Goal: Task Accomplishment & Management: Use online tool/utility

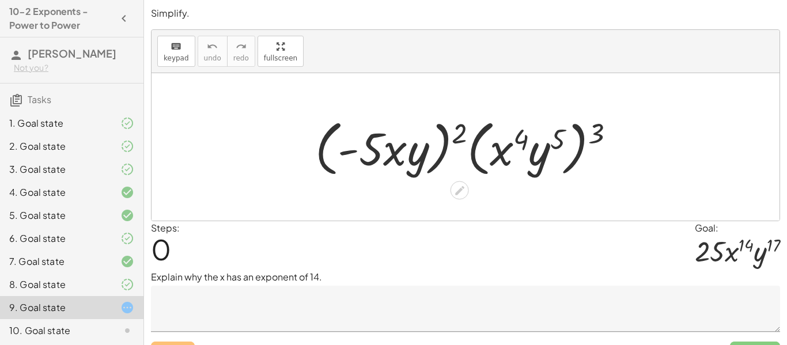
scroll to position [24, 0]
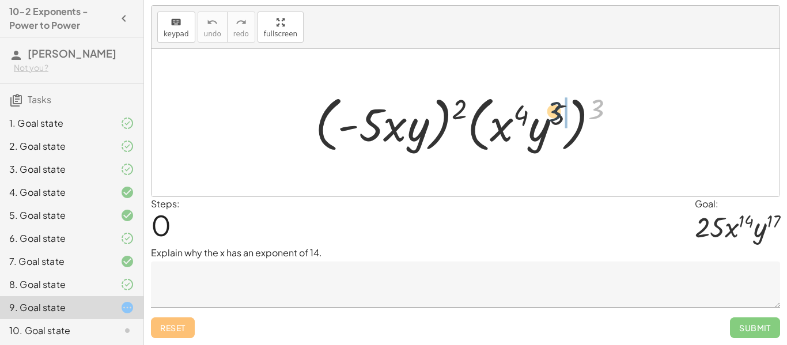
drag, startPoint x: 599, startPoint y: 105, endPoint x: 551, endPoint y: 107, distance: 47.9
click at [551, 107] on div at bounding box center [469, 123] width 320 height 66
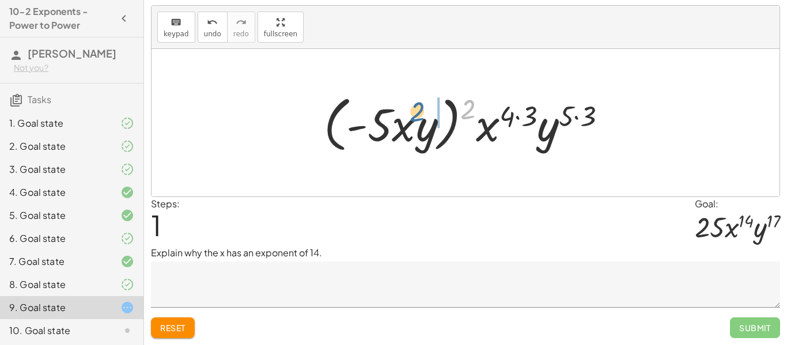
drag, startPoint x: 472, startPoint y: 104, endPoint x: 420, endPoint y: 107, distance: 52.5
click at [420, 107] on div at bounding box center [470, 123] width 304 height 66
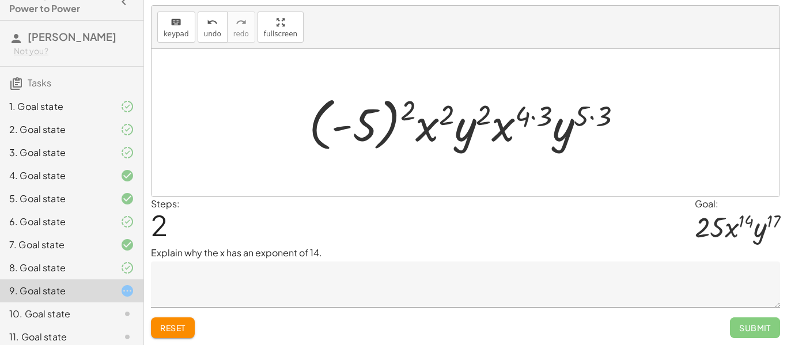
scroll to position [16, 0]
drag, startPoint x: 409, startPoint y: 112, endPoint x: 356, endPoint y: 119, distance: 52.8
click at [356, 119] on div at bounding box center [470, 123] width 334 height 64
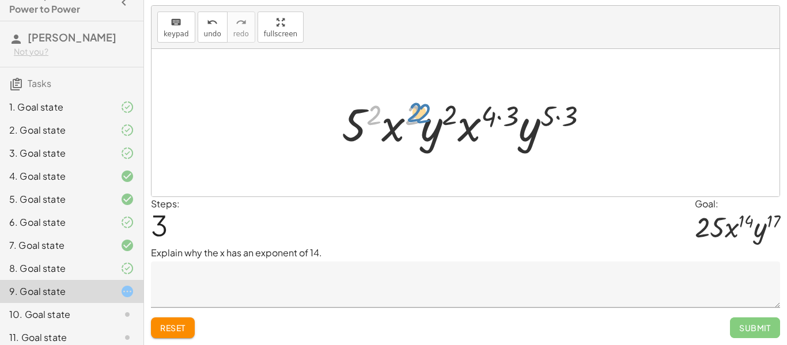
drag, startPoint x: 416, startPoint y: 114, endPoint x: 426, endPoint y: 112, distance: 11.1
click at [426, 112] on div at bounding box center [469, 122] width 267 height 59
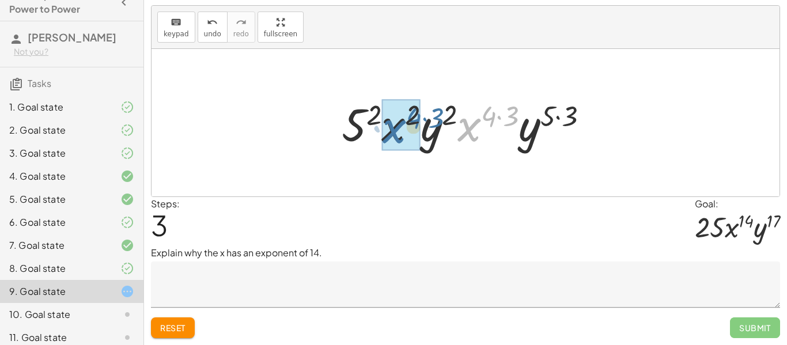
drag, startPoint x: 406, startPoint y: 128, endPoint x: 396, endPoint y: 128, distance: 9.8
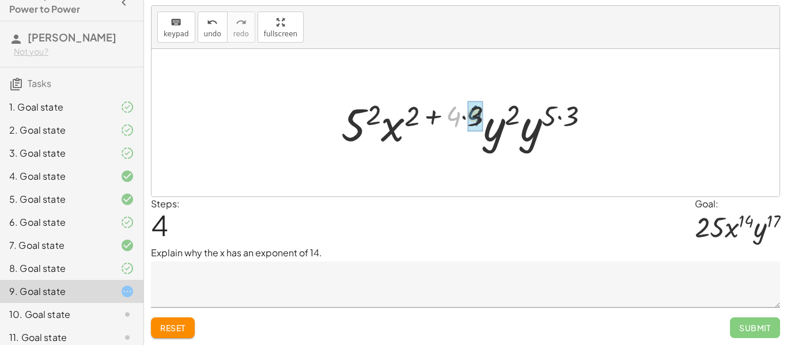
drag, startPoint x: 452, startPoint y: 118, endPoint x: 474, endPoint y: 116, distance: 22.5
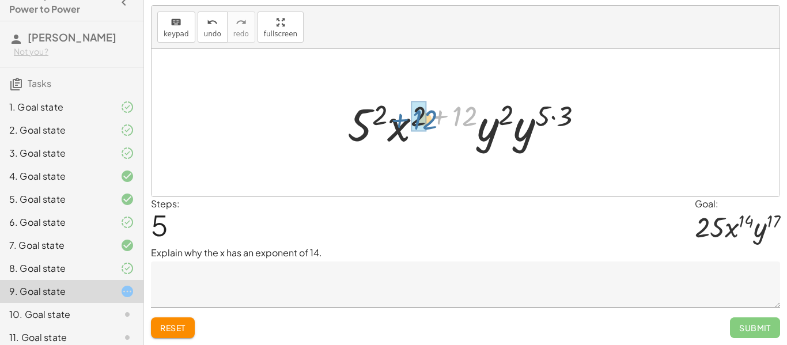
drag, startPoint x: 455, startPoint y: 116, endPoint x: 412, endPoint y: 119, distance: 43.3
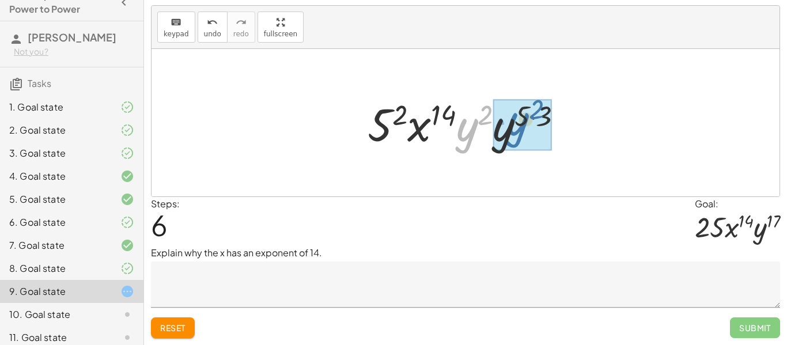
drag, startPoint x: 469, startPoint y: 128, endPoint x: 518, endPoint y: 123, distance: 49.2
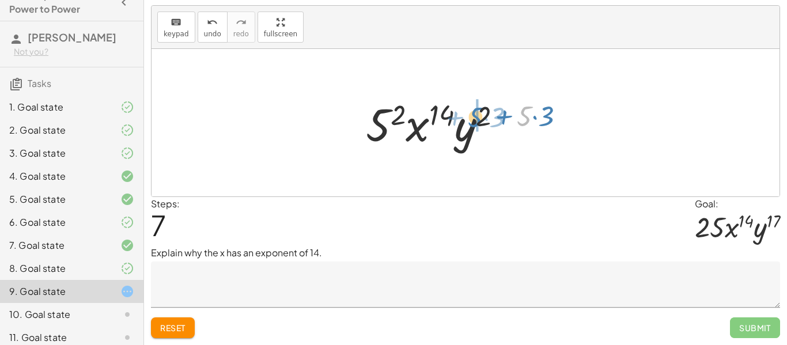
drag, startPoint x: 526, startPoint y: 113, endPoint x: 474, endPoint y: 114, distance: 51.3
click at [474, 114] on div at bounding box center [470, 122] width 220 height 59
drag, startPoint x: 540, startPoint y: 114, endPoint x: 492, endPoint y: 109, distance: 48.1
click at [492, 109] on div at bounding box center [470, 122] width 220 height 59
drag, startPoint x: 503, startPoint y: 117, endPoint x: 479, endPoint y: 117, distance: 24.2
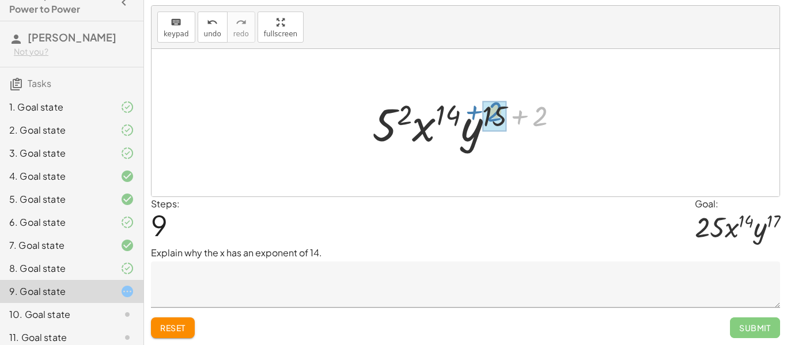
drag, startPoint x: 531, startPoint y: 118, endPoint x: 485, endPoint y: 113, distance: 46.3
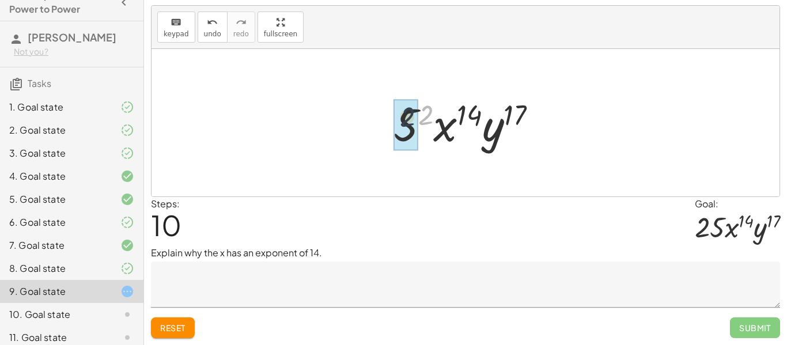
drag, startPoint x: 424, startPoint y: 119, endPoint x: 403, endPoint y: 122, distance: 21.5
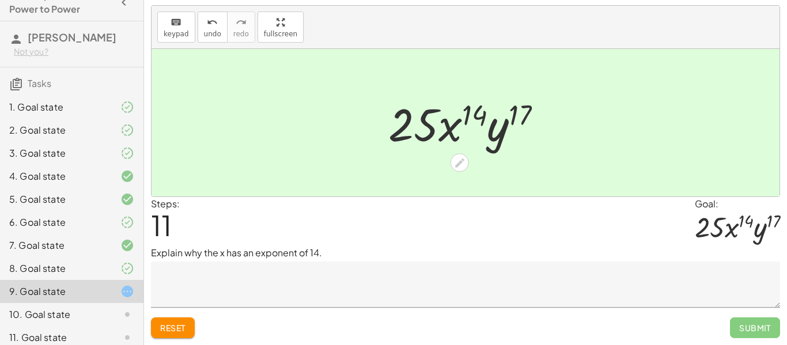
click at [329, 288] on textarea at bounding box center [465, 285] width 629 height 46
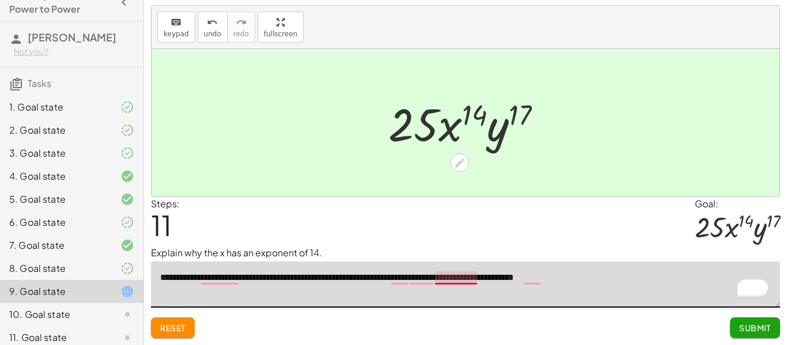
click at [443, 275] on textarea "**********" at bounding box center [465, 285] width 629 height 46
click at [454, 281] on textarea "**********" at bounding box center [465, 285] width 629 height 46
click at [421, 275] on textarea "**********" at bounding box center [465, 285] width 629 height 46
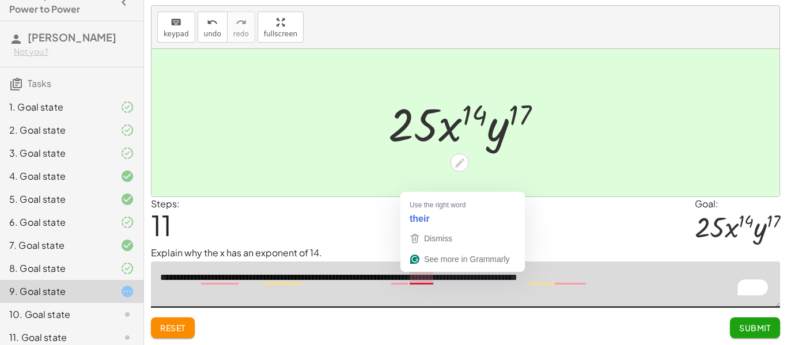
click at [416, 283] on textarea "**********" at bounding box center [465, 285] width 629 height 46
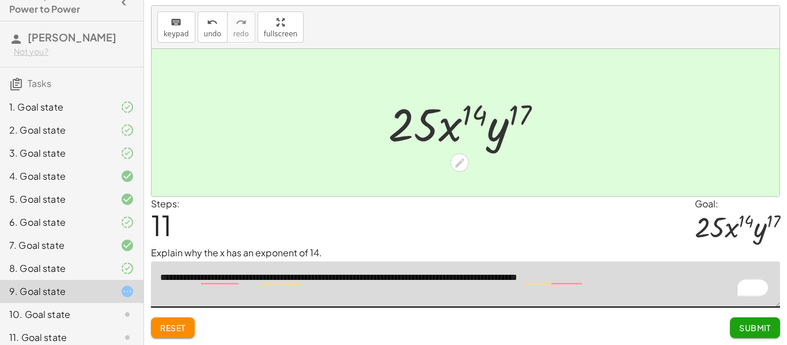
click at [395, 277] on textarea "**********" at bounding box center [465, 285] width 629 height 46
click at [289, 281] on textarea "**********" at bounding box center [465, 285] width 629 height 46
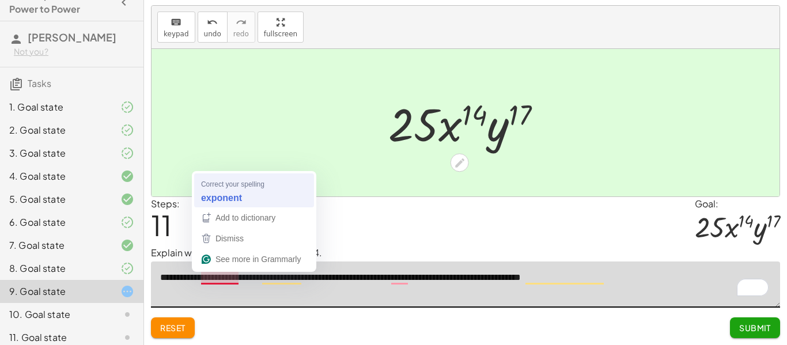
type textarea "**********"
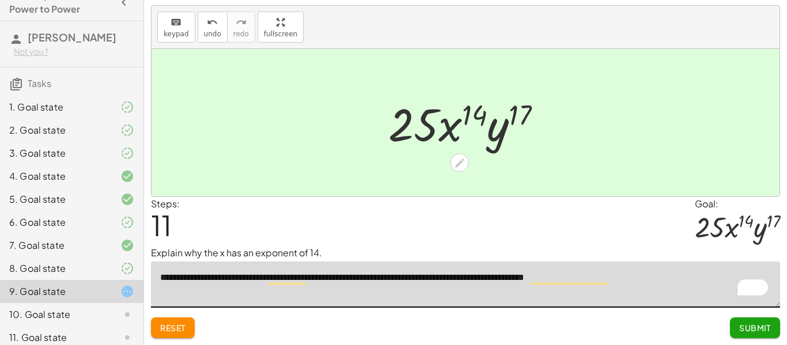
click at [765, 322] on button "Submit" at bounding box center [755, 328] width 50 height 21
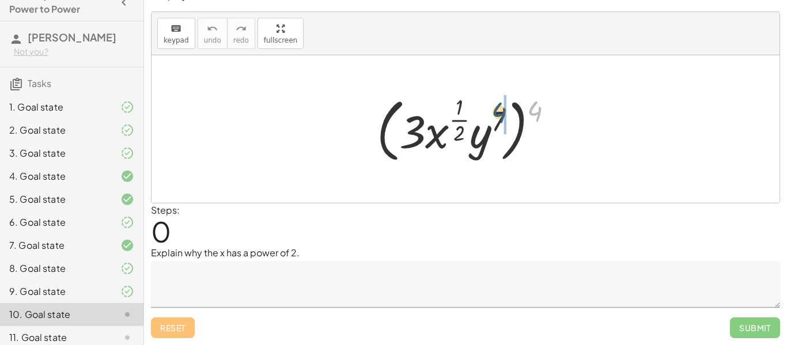
drag, startPoint x: 531, startPoint y: 119, endPoint x: 490, endPoint y: 121, distance: 41.6
click at [490, 121] on div at bounding box center [469, 129] width 197 height 75
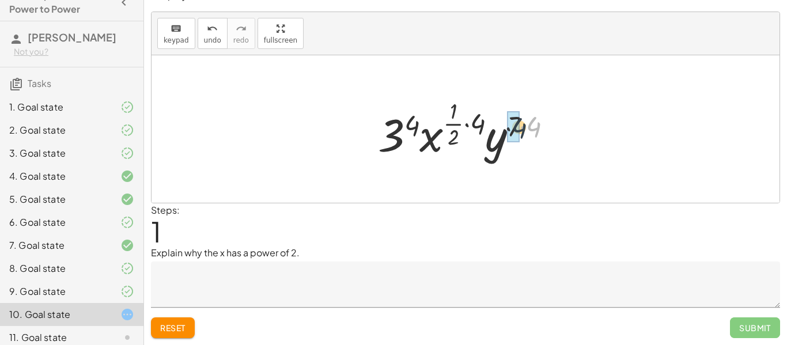
drag, startPoint x: 535, startPoint y: 124, endPoint x: 512, endPoint y: 125, distance: 22.5
drag, startPoint x: 453, startPoint y: 123, endPoint x: 475, endPoint y: 120, distance: 22.7
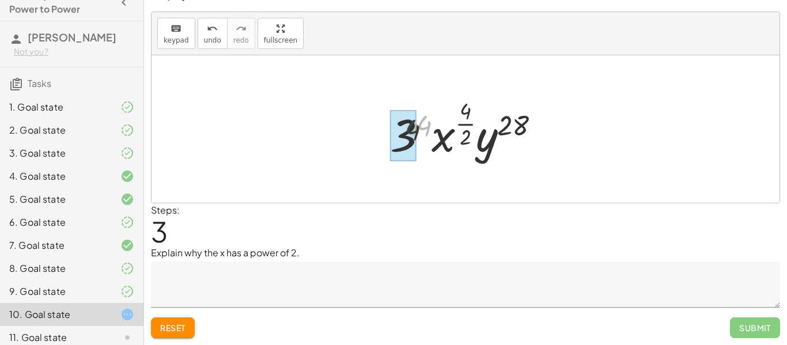
drag, startPoint x: 419, startPoint y: 122, endPoint x: 403, endPoint y: 128, distance: 16.6
drag, startPoint x: 468, startPoint y: 107, endPoint x: 469, endPoint y: 127, distance: 20.2
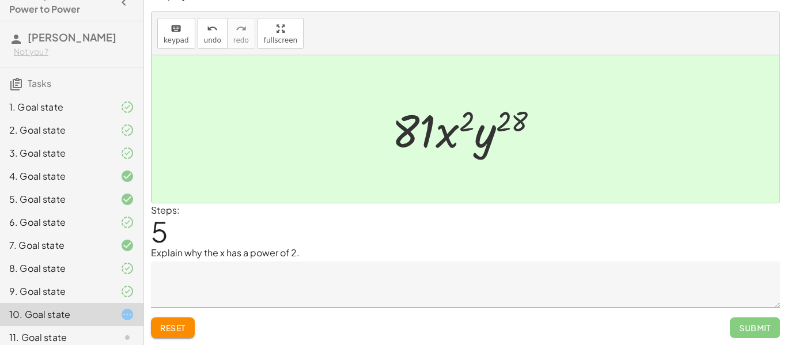
click at [303, 277] on textarea at bounding box center [465, 285] width 629 height 46
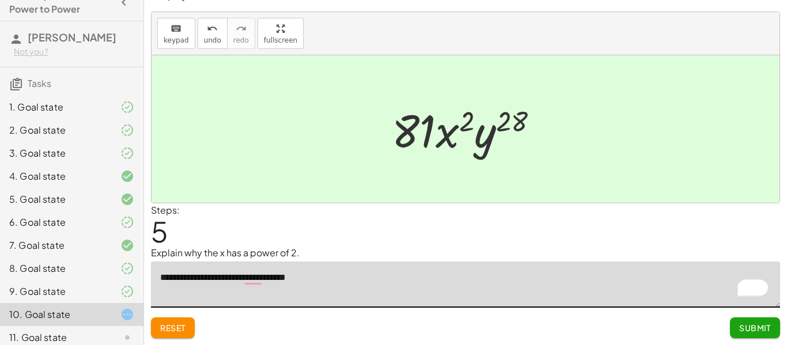
type textarea "**********"
click at [254, 280] on textarea "**********" at bounding box center [465, 285] width 629 height 46
click at [750, 325] on span "Submit" at bounding box center [755, 328] width 32 height 10
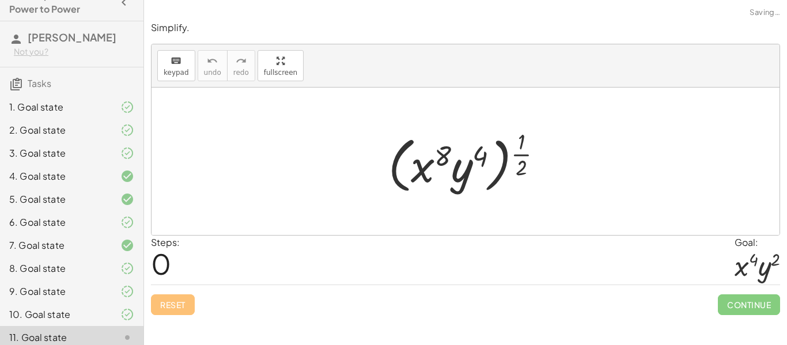
scroll to position [0, 0]
drag, startPoint x: 519, startPoint y: 143, endPoint x: 472, endPoint y: 156, distance: 48.9
click at [472, 156] on div at bounding box center [470, 161] width 175 height 71
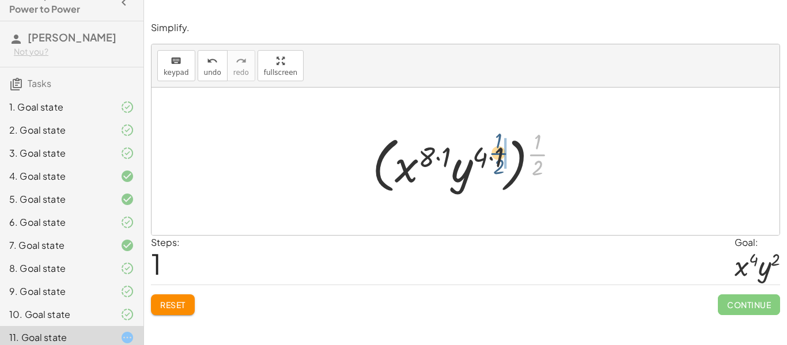
drag, startPoint x: 538, startPoint y: 154, endPoint x: 488, endPoint y: 154, distance: 50.7
click at [488, 154] on div at bounding box center [470, 161] width 207 height 71
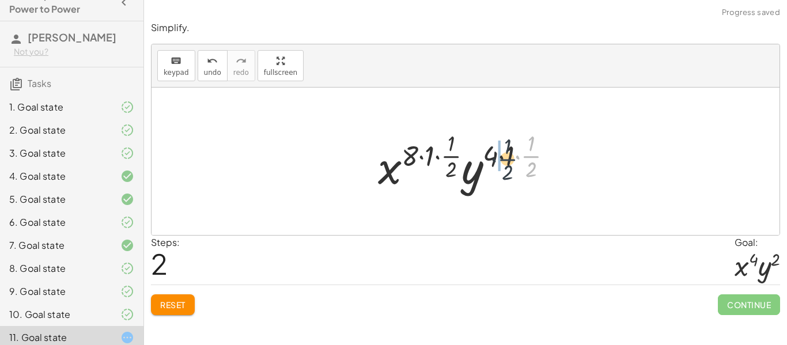
drag, startPoint x: 532, startPoint y: 159, endPoint x: 504, endPoint y: 159, distance: 27.7
click at [504, 159] on div at bounding box center [469, 161] width 195 height 68
drag, startPoint x: 538, startPoint y: 158, endPoint x: 514, endPoint y: 163, distance: 24.6
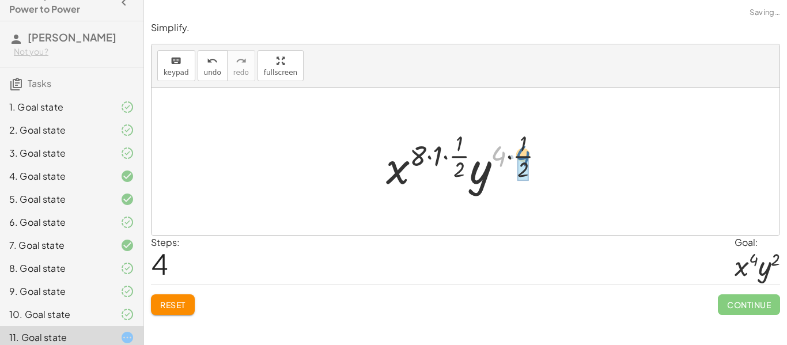
drag, startPoint x: 503, startPoint y: 158, endPoint x: 528, endPoint y: 157, distance: 25.9
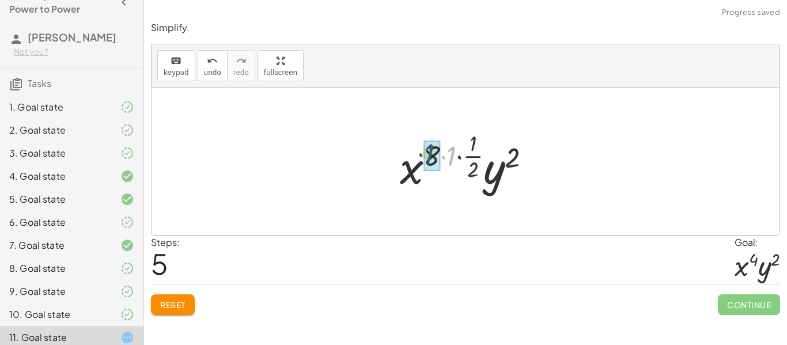
drag, startPoint x: 454, startPoint y: 154, endPoint x: 429, endPoint y: 153, distance: 24.3
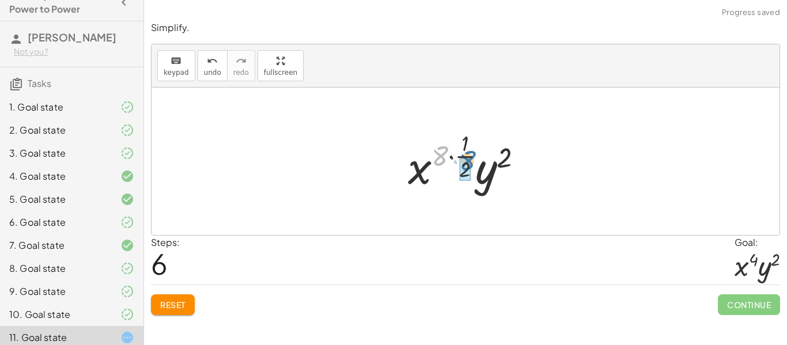
drag, startPoint x: 444, startPoint y: 156, endPoint x: 473, endPoint y: 160, distance: 29.2
click at [473, 160] on div at bounding box center [470, 161] width 136 height 68
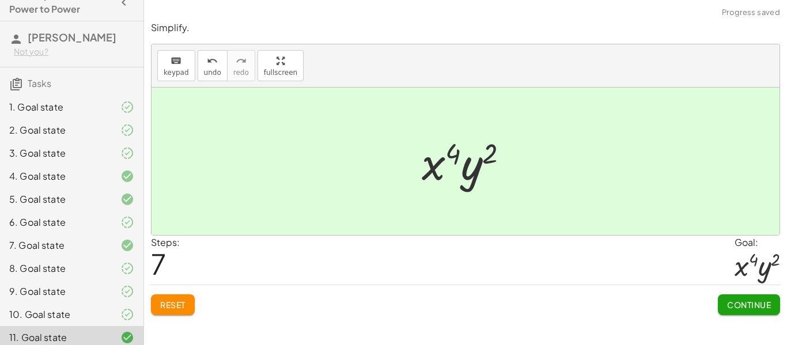
click at [764, 314] on button "Continue" at bounding box center [749, 304] width 62 height 21
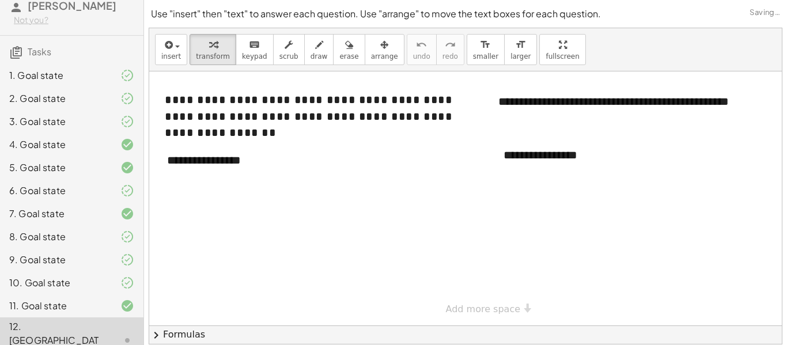
scroll to position [36, 0]
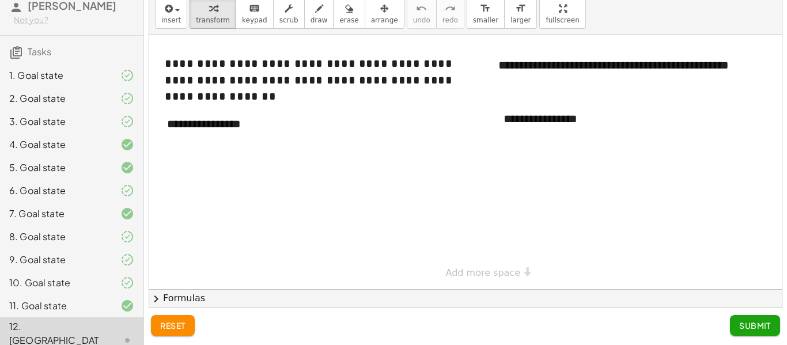
click at [283, 193] on div at bounding box center [479, 162] width 661 height 254
click at [237, 188] on div at bounding box center [479, 162] width 661 height 254
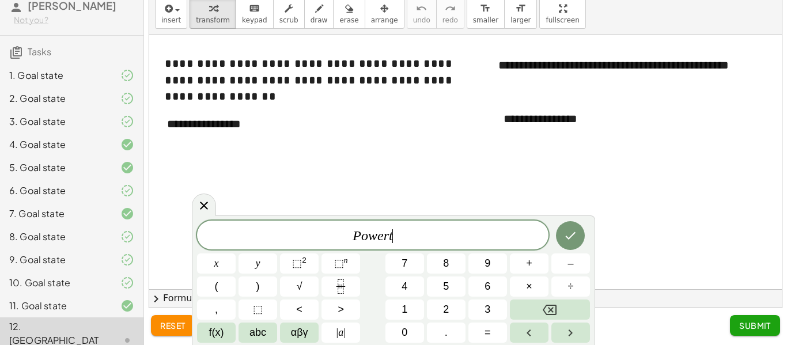
scroll to position [5, 0]
click at [437, 308] on button "2" at bounding box center [446, 310] width 39 height 20
click at [299, 256] on span "⬚ 2" at bounding box center [299, 264] width 14 height 16
click at [302, 256] on sup "2" at bounding box center [304, 260] width 5 height 9
click at [199, 205] on icon at bounding box center [204, 206] width 14 height 14
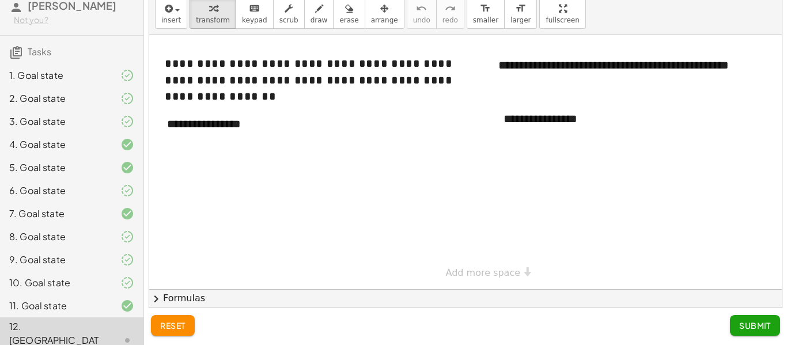
click at [505, 275] on div "**********" at bounding box center [479, 162] width 661 height 254
click at [156, 304] on span "chevron_right" at bounding box center [156, 299] width 14 height 14
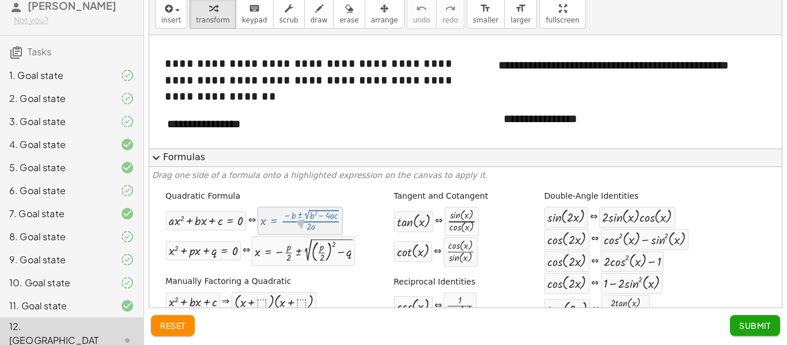
drag, startPoint x: 286, startPoint y: 216, endPoint x: 303, endPoint y: 225, distance: 19.4
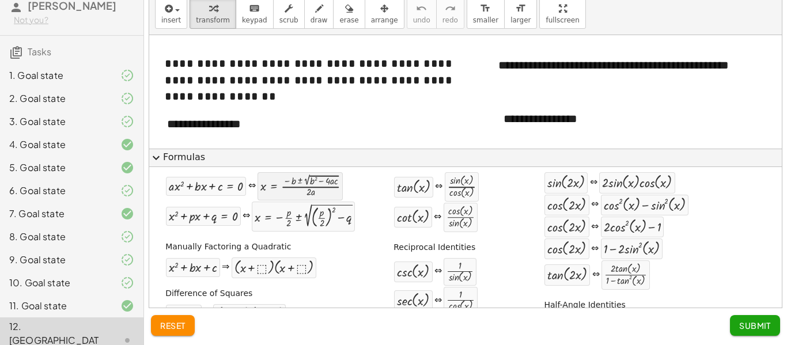
scroll to position [39, 0]
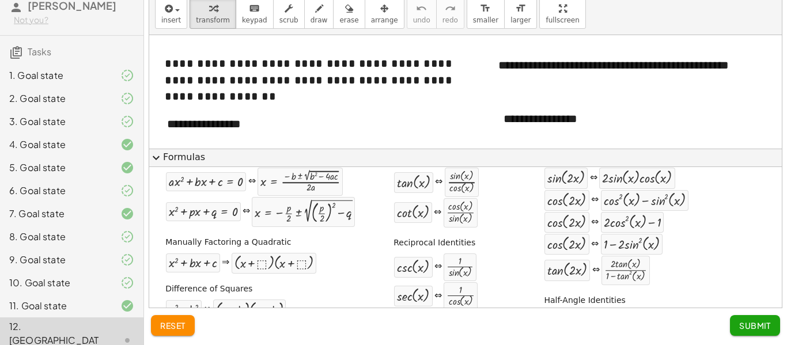
click at [159, 153] on span "expand_more" at bounding box center [156, 158] width 14 height 14
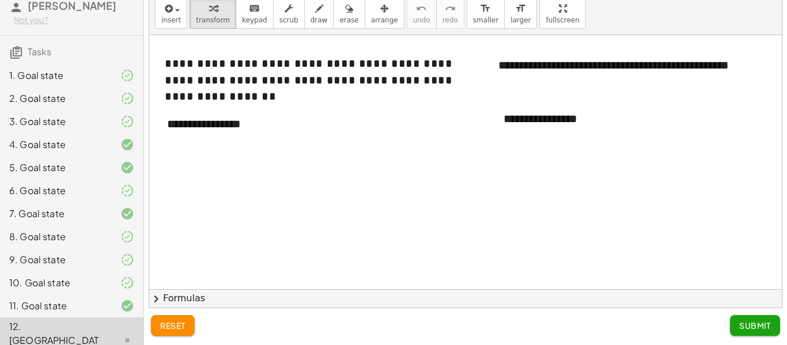
click at [200, 198] on div at bounding box center [479, 289] width 661 height 508
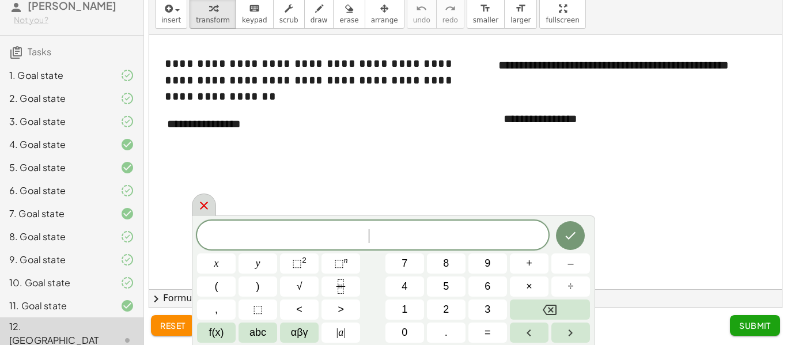
click at [198, 205] on icon at bounding box center [204, 206] width 14 height 14
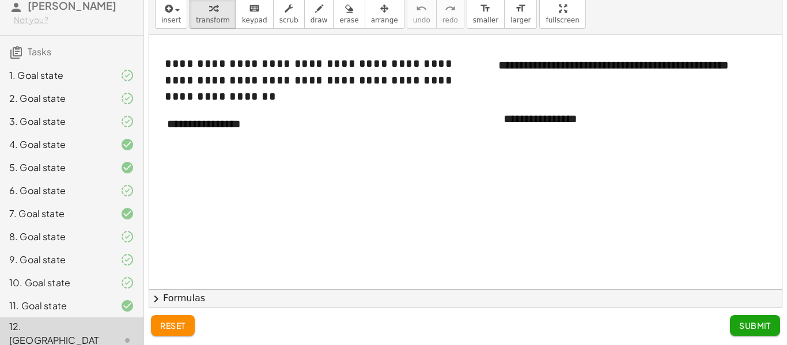
click at [167, 287] on div at bounding box center [479, 289] width 661 height 508
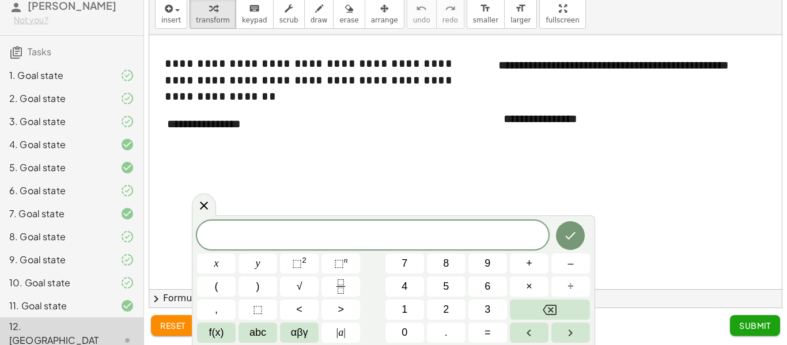
click at [165, 294] on button "chevron_right Formulas" at bounding box center [465, 298] width 633 height 18
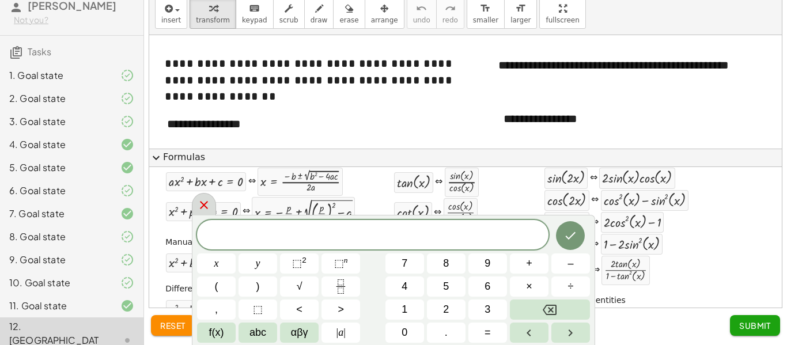
click at [199, 206] on icon at bounding box center [204, 205] width 14 height 14
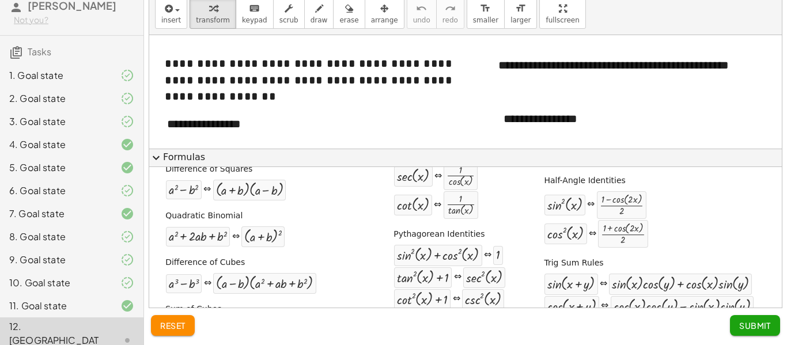
scroll to position [119, 0]
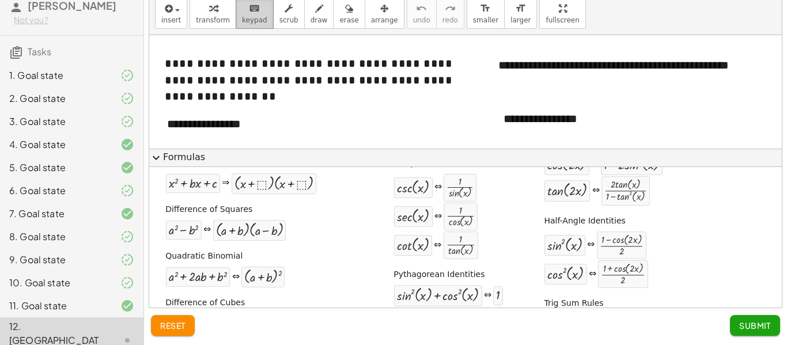
click at [251, 18] on span "keypad" at bounding box center [254, 20] width 25 height 8
click at [153, 156] on span "expand_more" at bounding box center [156, 158] width 14 height 14
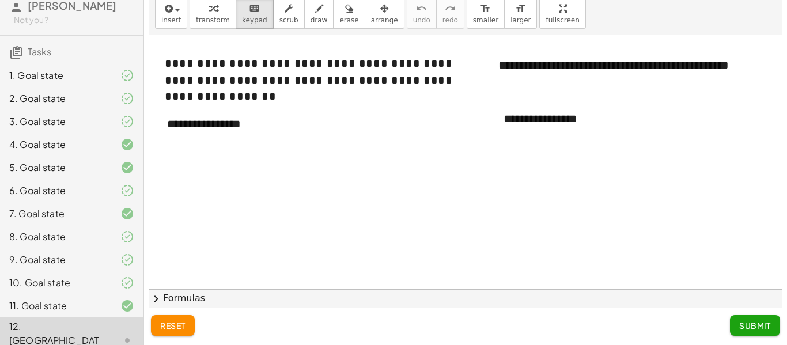
click at [211, 185] on div at bounding box center [479, 289] width 661 height 508
click at [238, 210] on div at bounding box center [479, 289] width 661 height 508
click at [203, 17] on span "transform" at bounding box center [213, 20] width 34 height 8
click at [200, 206] on div at bounding box center [479, 289] width 661 height 508
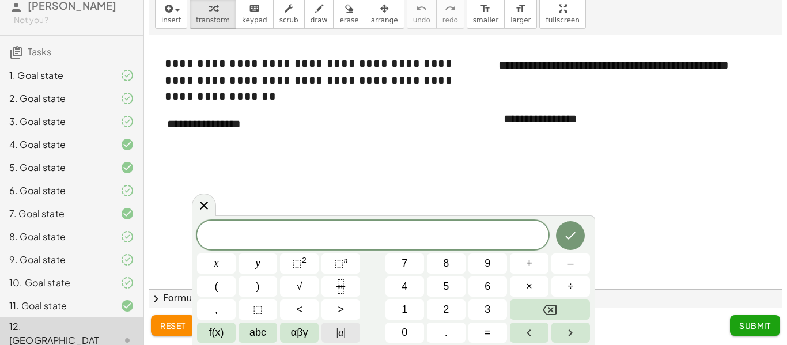
click at [331, 324] on button "| a |" at bounding box center [341, 333] width 39 height 20
click at [265, 315] on button "⬚" at bounding box center [258, 310] width 39 height 20
click at [438, 311] on button "2" at bounding box center [446, 310] width 39 height 20
click at [293, 267] on span "⬚" at bounding box center [297, 264] width 10 height 12
click at [260, 335] on span "abc" at bounding box center [258, 333] width 17 height 16
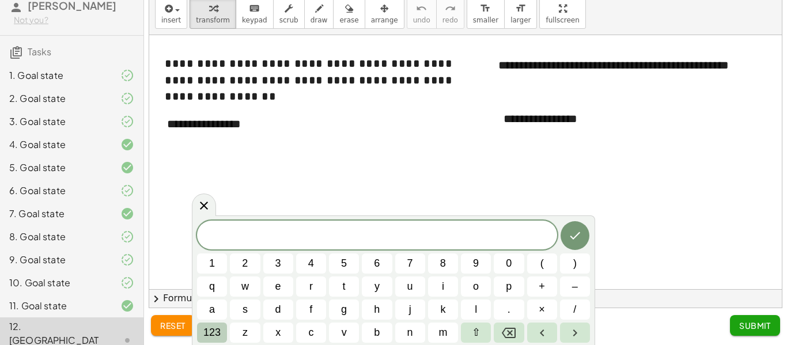
click at [206, 335] on span "123" at bounding box center [211, 333] width 17 height 16
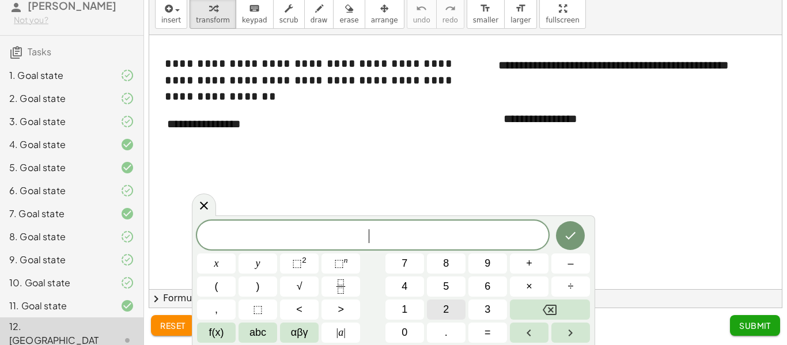
click at [437, 303] on button "2" at bounding box center [446, 310] width 39 height 20
click at [293, 269] on span "⬚" at bounding box center [297, 264] width 10 height 12
click at [567, 175] on div at bounding box center [479, 289] width 661 height 508
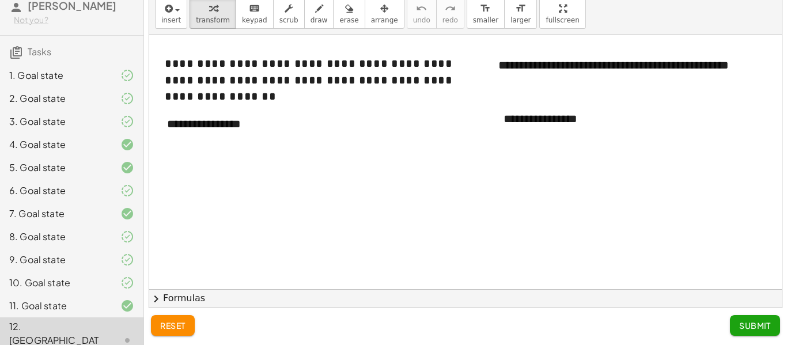
click at [568, 178] on div at bounding box center [479, 289] width 661 height 508
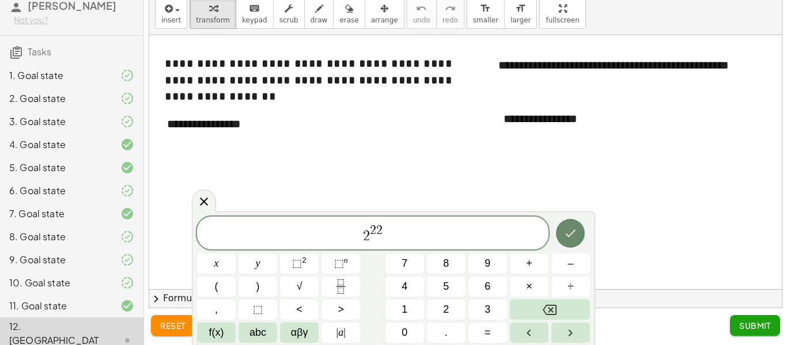
click at [575, 231] on icon "Done" at bounding box center [571, 233] width 10 height 7
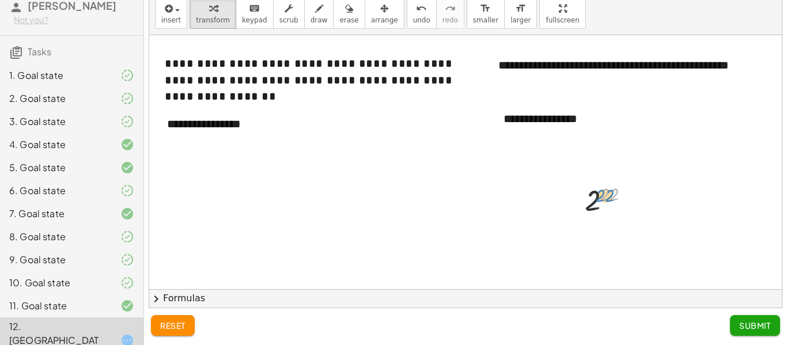
click at [602, 196] on div at bounding box center [612, 200] width 66 height 38
drag, startPoint x: 591, startPoint y: 205, endPoint x: 202, endPoint y: 199, distance: 389.0
click at [202, 199] on div "**********" at bounding box center [479, 289] width 661 height 508
drag, startPoint x: 633, startPoint y: 198, endPoint x: 213, endPoint y: 189, distance: 420.2
click at [213, 189] on div "**********" at bounding box center [479, 289] width 661 height 508
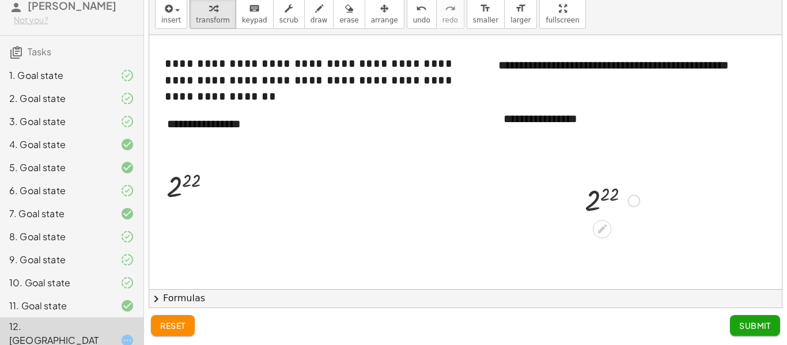
click at [599, 201] on div at bounding box center [612, 200] width 66 height 38
click at [589, 245] on div at bounding box center [613, 238] width 148 height 38
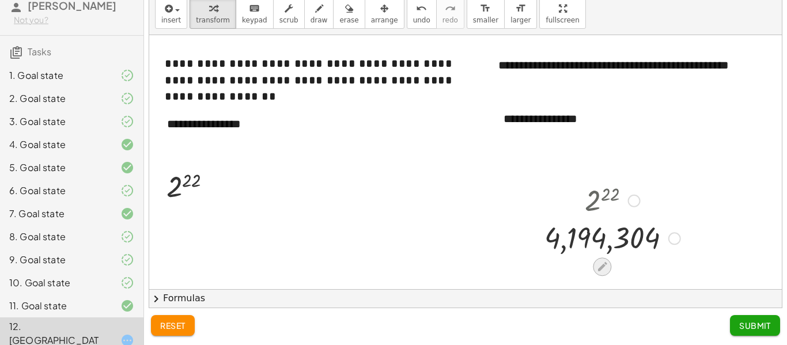
click at [601, 270] on icon at bounding box center [602, 267] width 12 height 12
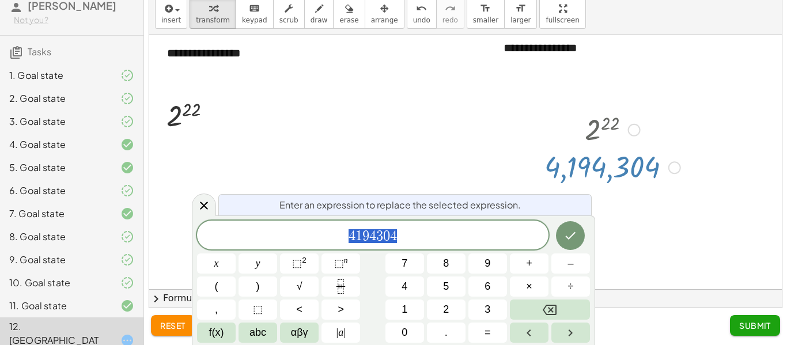
scroll to position [73, 0]
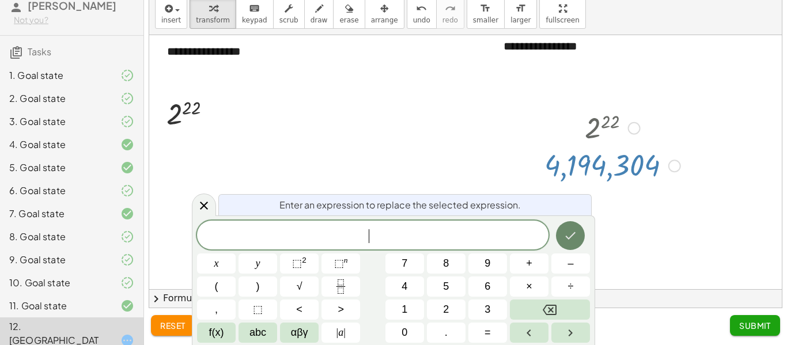
click at [571, 232] on icon "Done" at bounding box center [571, 236] width 14 height 14
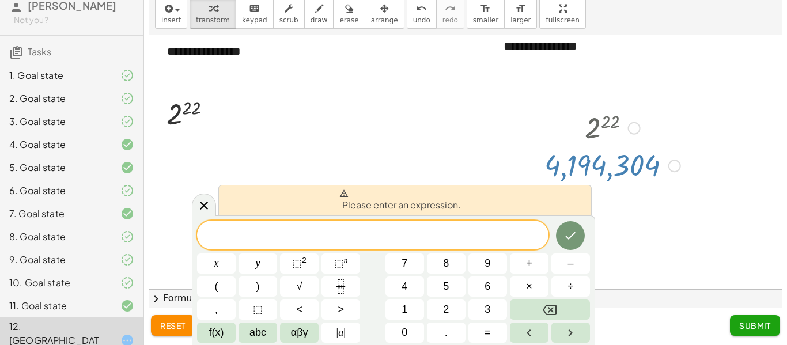
click at [262, 114] on div at bounding box center [479, 217] width 661 height 508
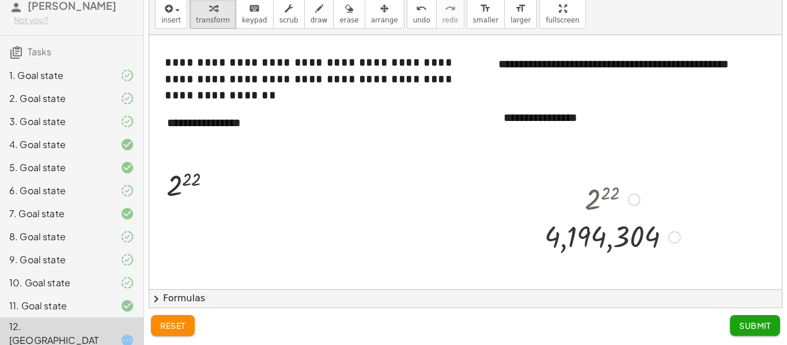
scroll to position [0, 0]
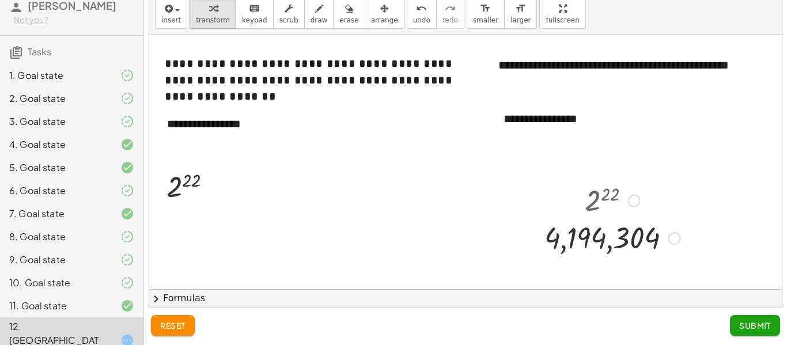
click at [176, 327] on span "reset" at bounding box center [172, 325] width 25 height 10
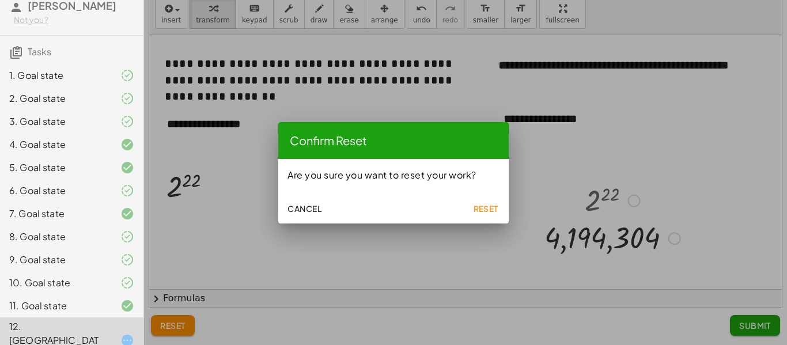
click at [494, 203] on span "Reset" at bounding box center [485, 208] width 25 height 10
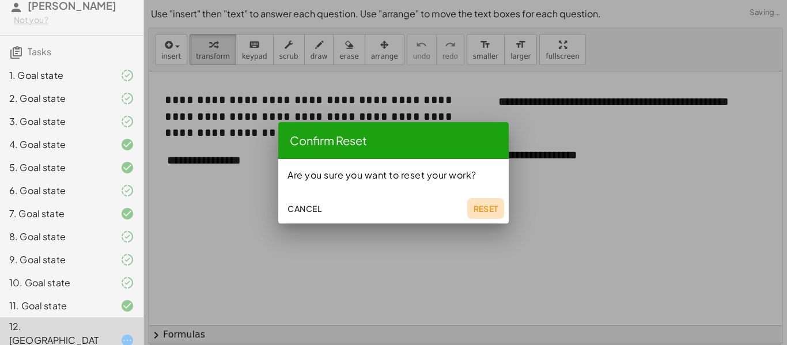
scroll to position [36, 0]
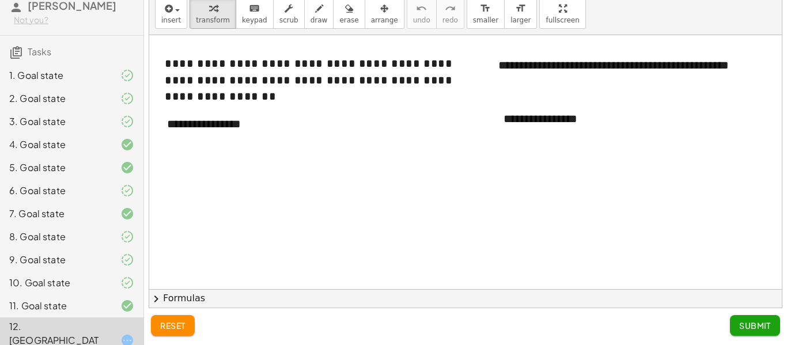
click at [203, 199] on div at bounding box center [479, 289] width 661 height 508
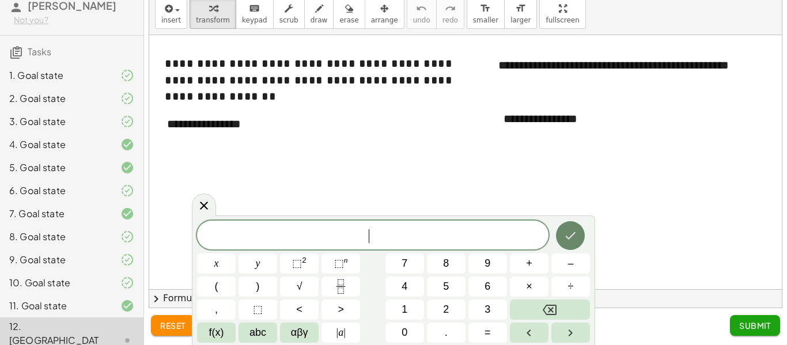
click at [572, 240] on icon "Done" at bounding box center [571, 236] width 14 height 14
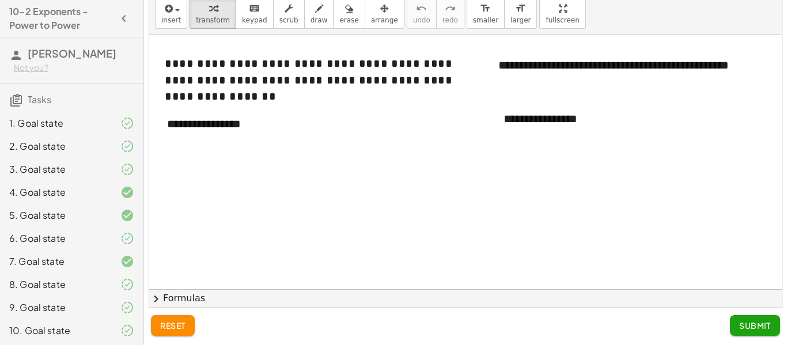
scroll to position [48, 0]
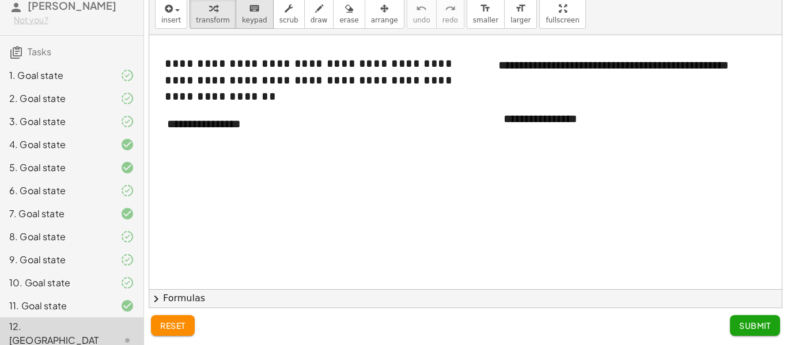
click at [255, 22] on span "keypad" at bounding box center [254, 20] width 25 height 8
click at [222, 179] on div at bounding box center [479, 289] width 661 height 508
click at [218, 19] on span "transform" at bounding box center [213, 20] width 34 height 8
click at [171, 11] on icon "button" at bounding box center [168, 9] width 10 height 14
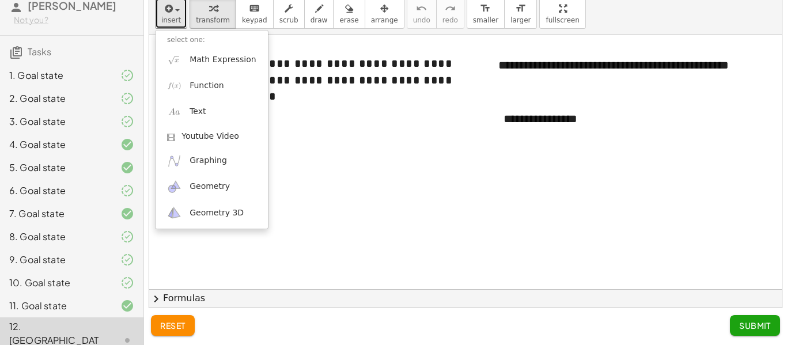
click at [336, 201] on div at bounding box center [479, 289] width 661 height 508
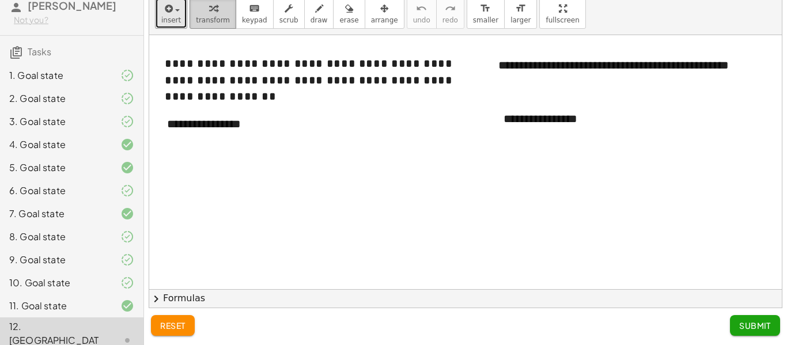
click at [221, 13] on div "button" at bounding box center [213, 8] width 34 height 14
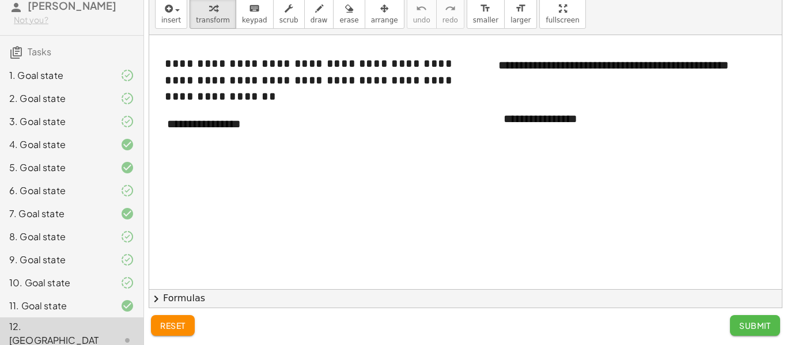
click at [753, 326] on span "Submit" at bounding box center [755, 325] width 32 height 10
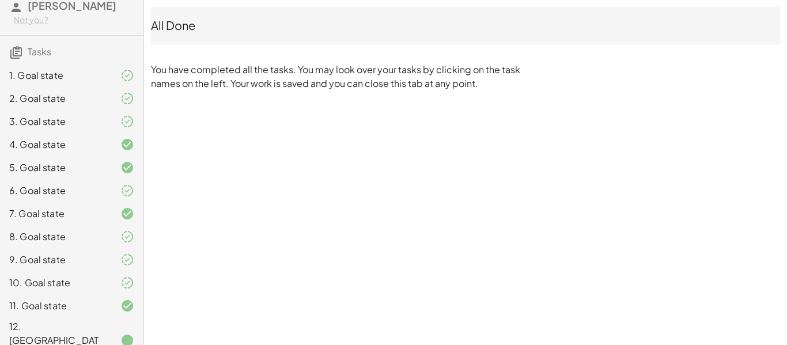
scroll to position [0, 0]
